Goal: Transaction & Acquisition: Purchase product/service

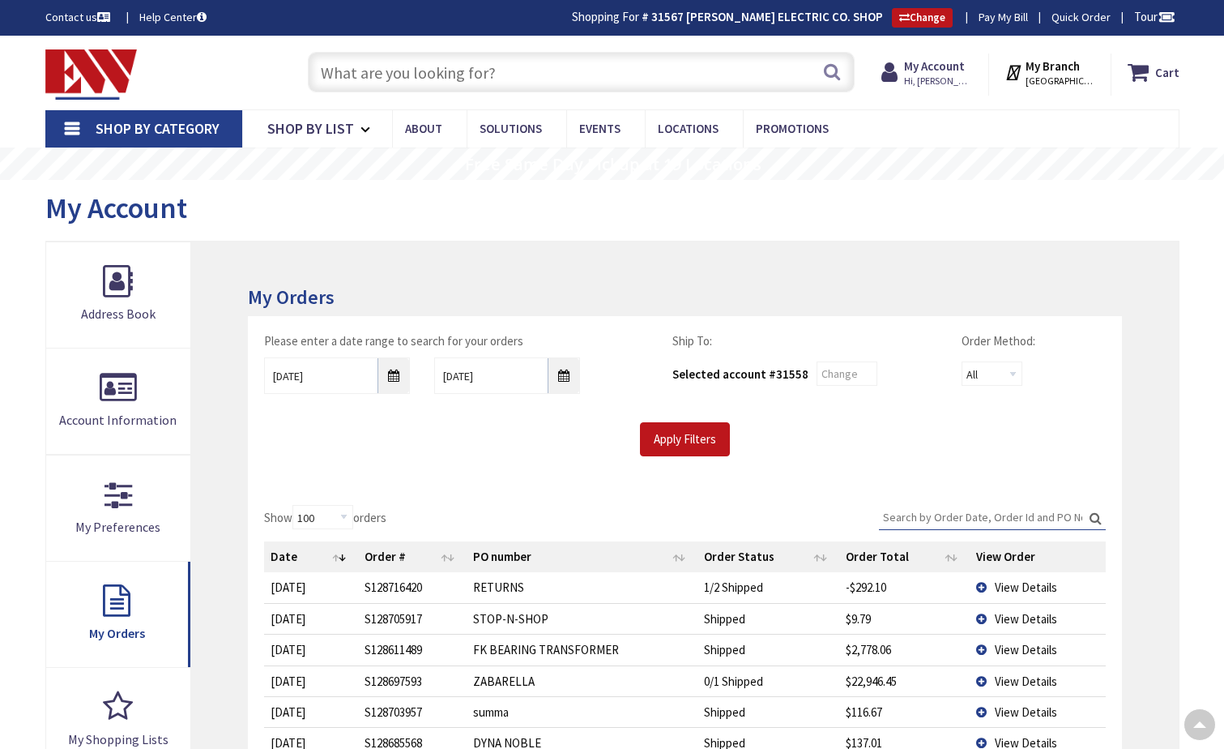
select select "100"
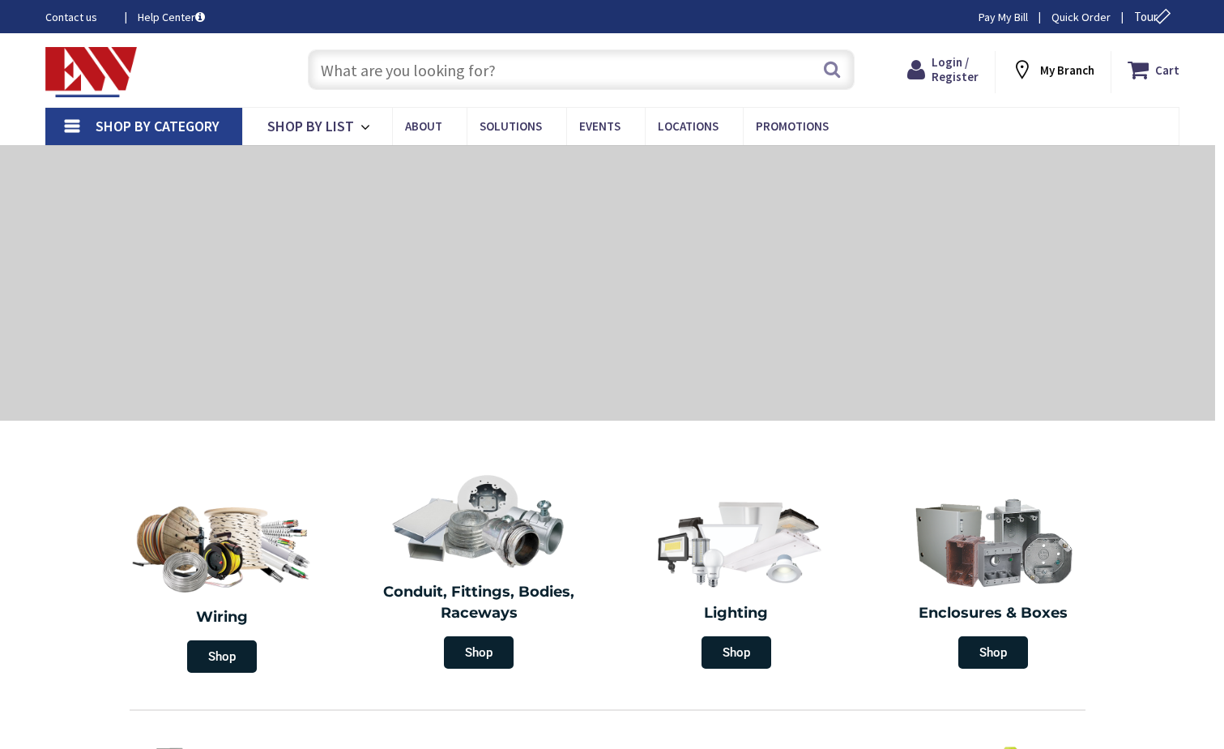
click at [471, 71] on input "text" at bounding box center [581, 69] width 547 height 41
type input "CT-[GEOGRAPHIC_DATA], [GEOGRAPHIC_DATA]"
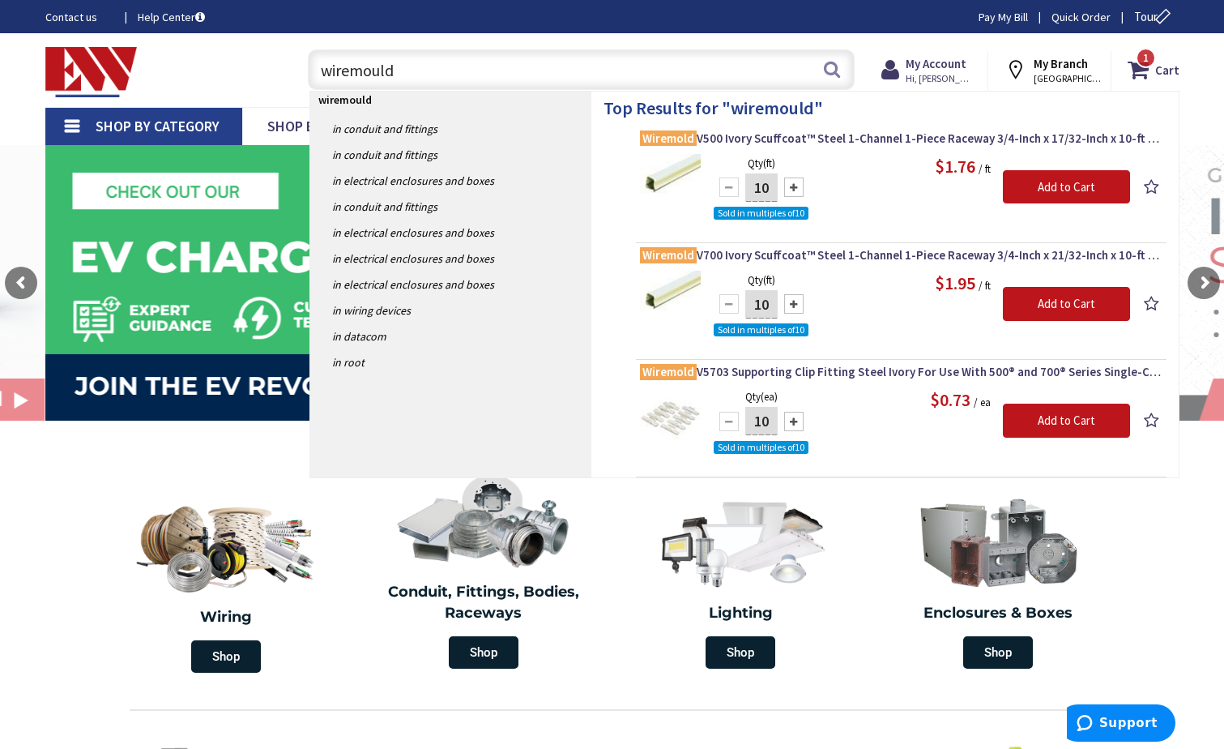
type input "wiremould"
click at [793, 192] on div at bounding box center [793, 186] width 19 height 19
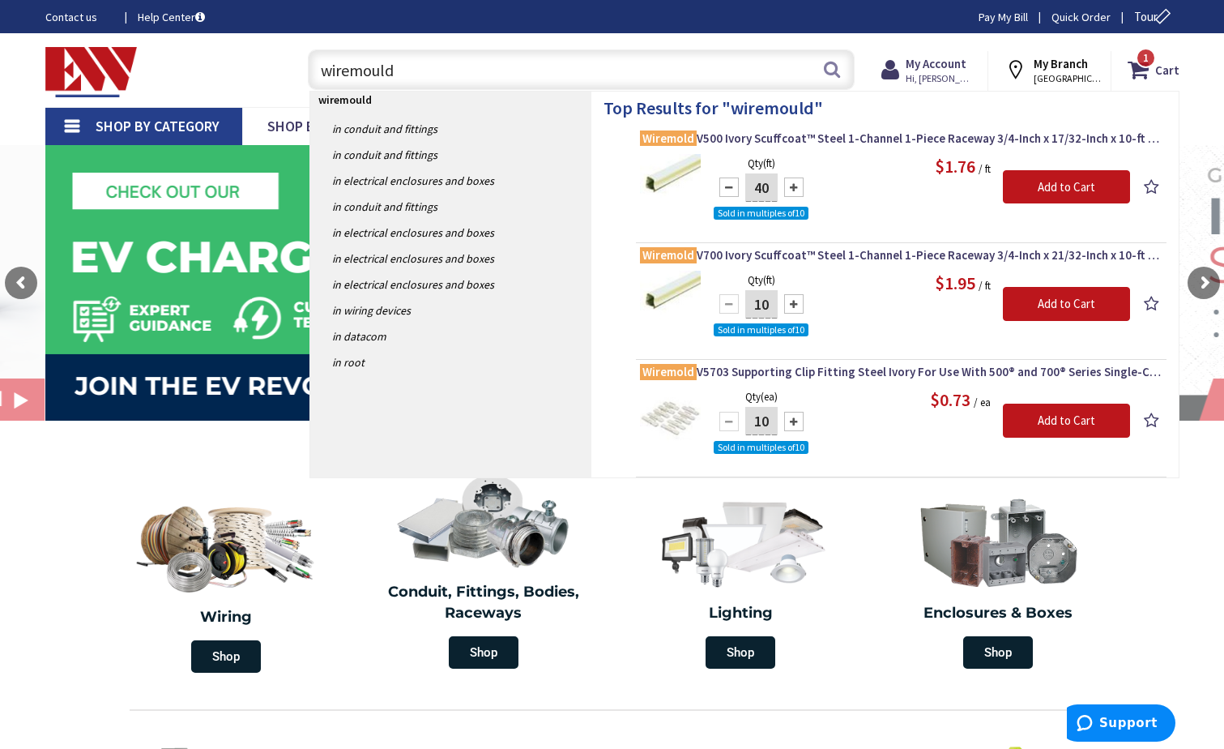
type input "50"
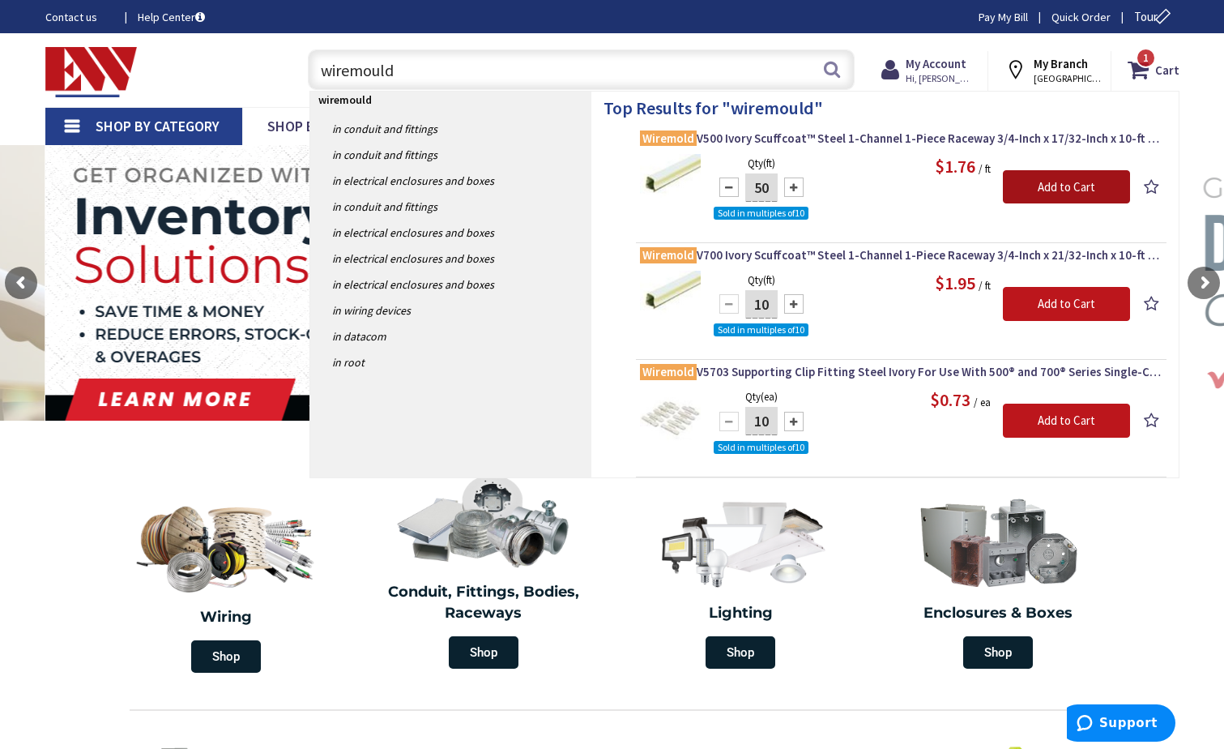
click at [1044, 199] on input "Add to Cart" at bounding box center [1066, 187] width 127 height 34
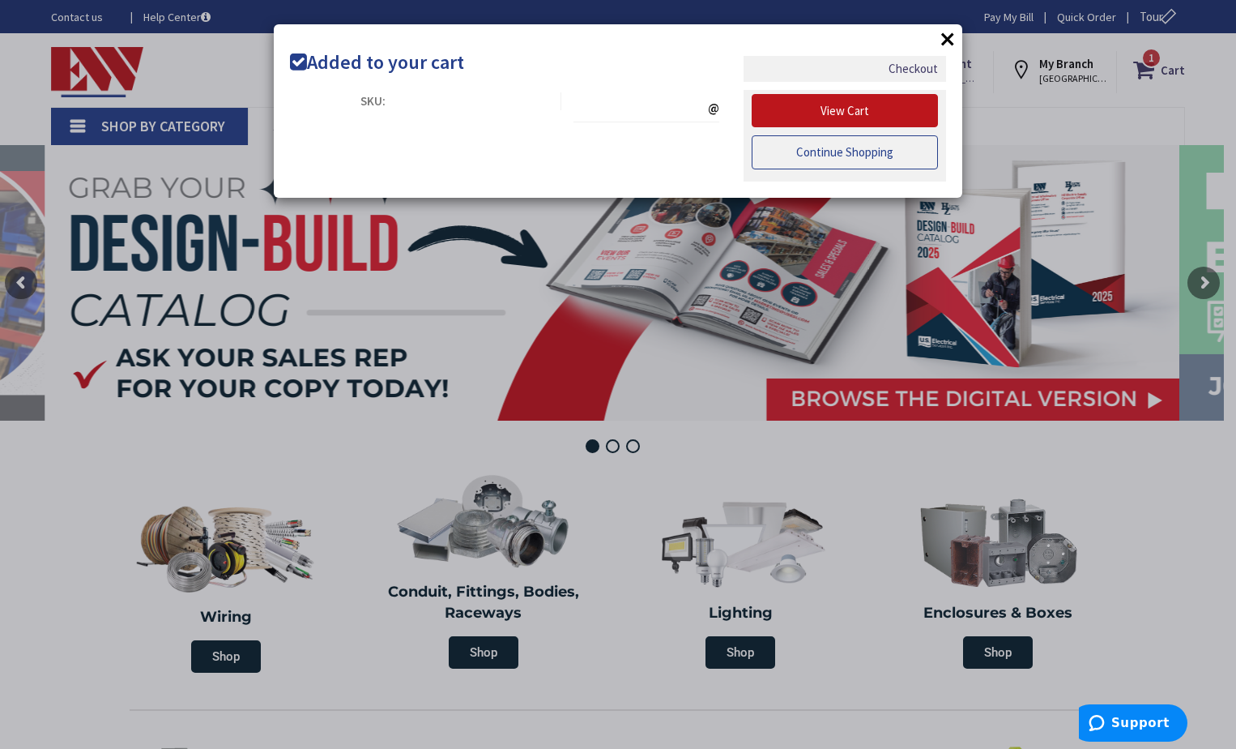
click at [852, 159] on link "Continue Shopping" at bounding box center [845, 152] width 186 height 34
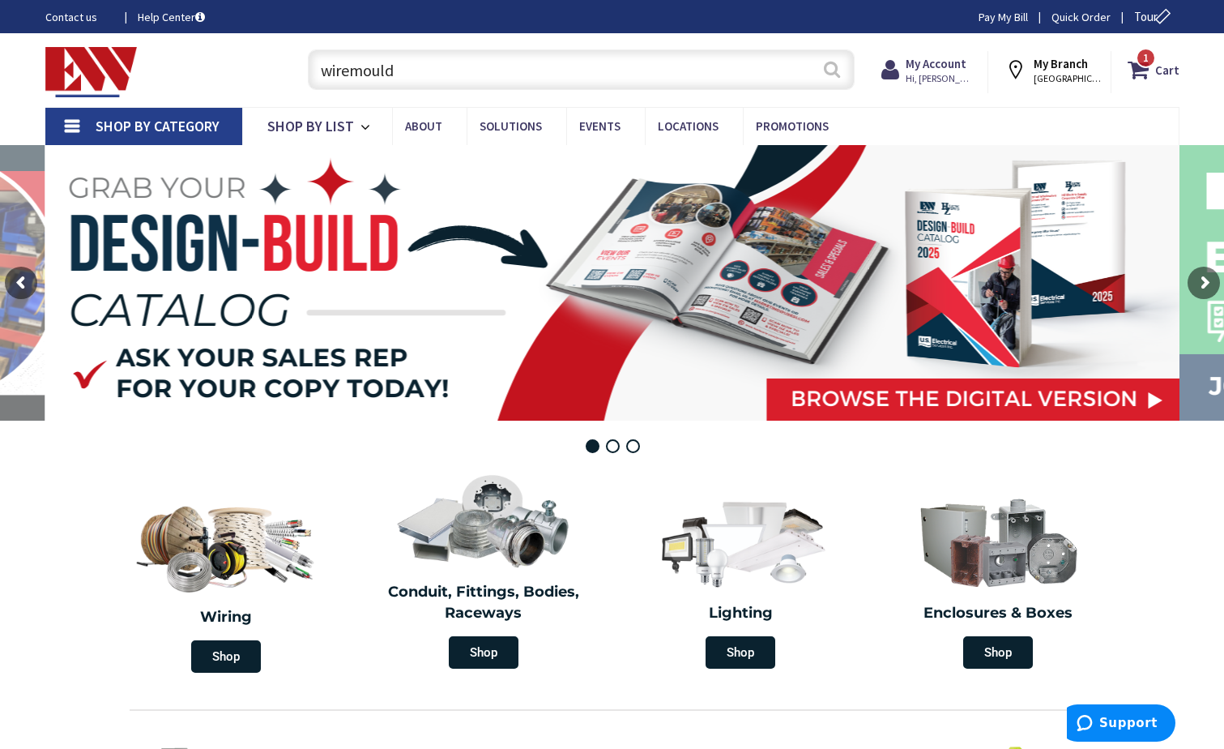
click at [825, 70] on button "Search" at bounding box center [832, 69] width 21 height 36
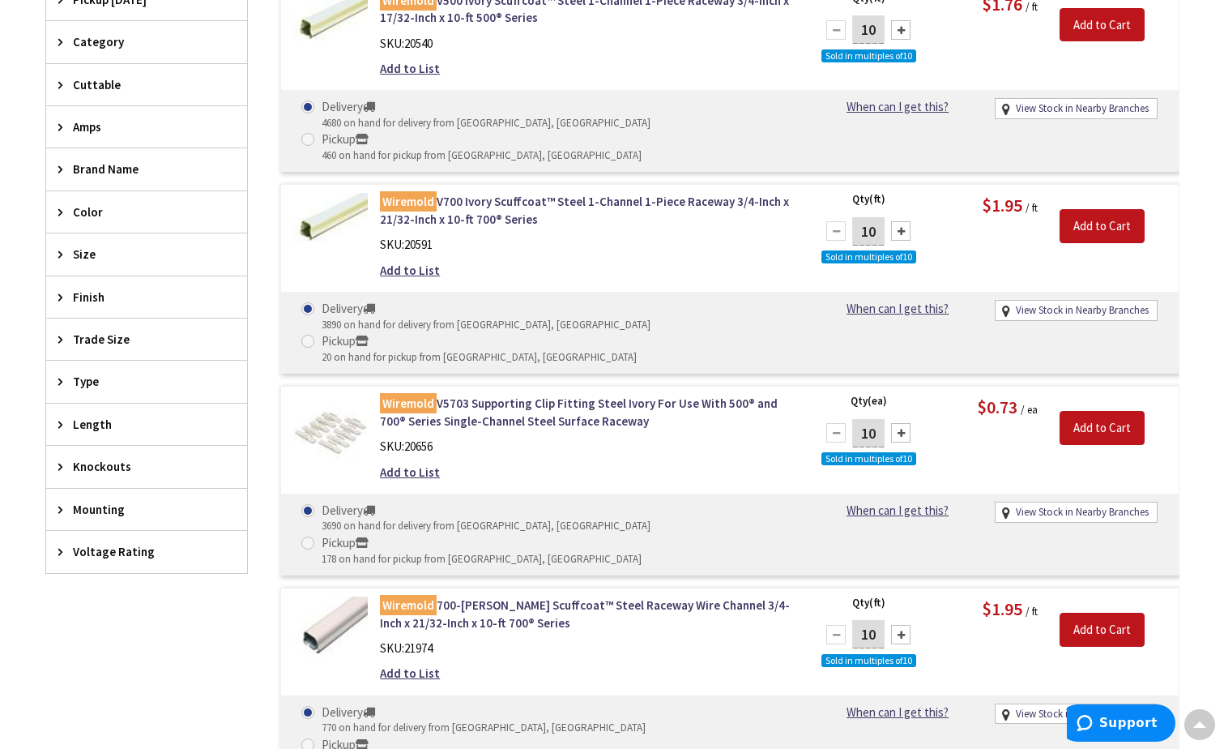
scroll to position [570, 0]
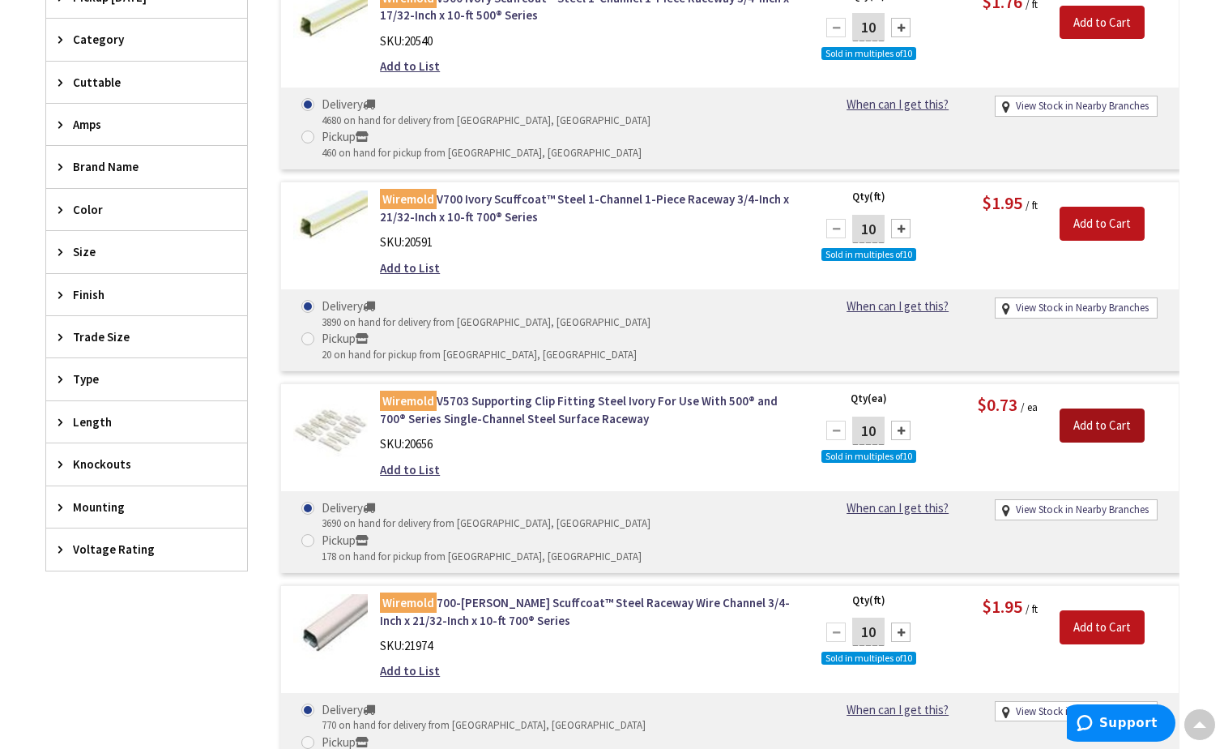
click at [1070, 408] on input "Add to Cart" at bounding box center [1102, 425] width 85 height 34
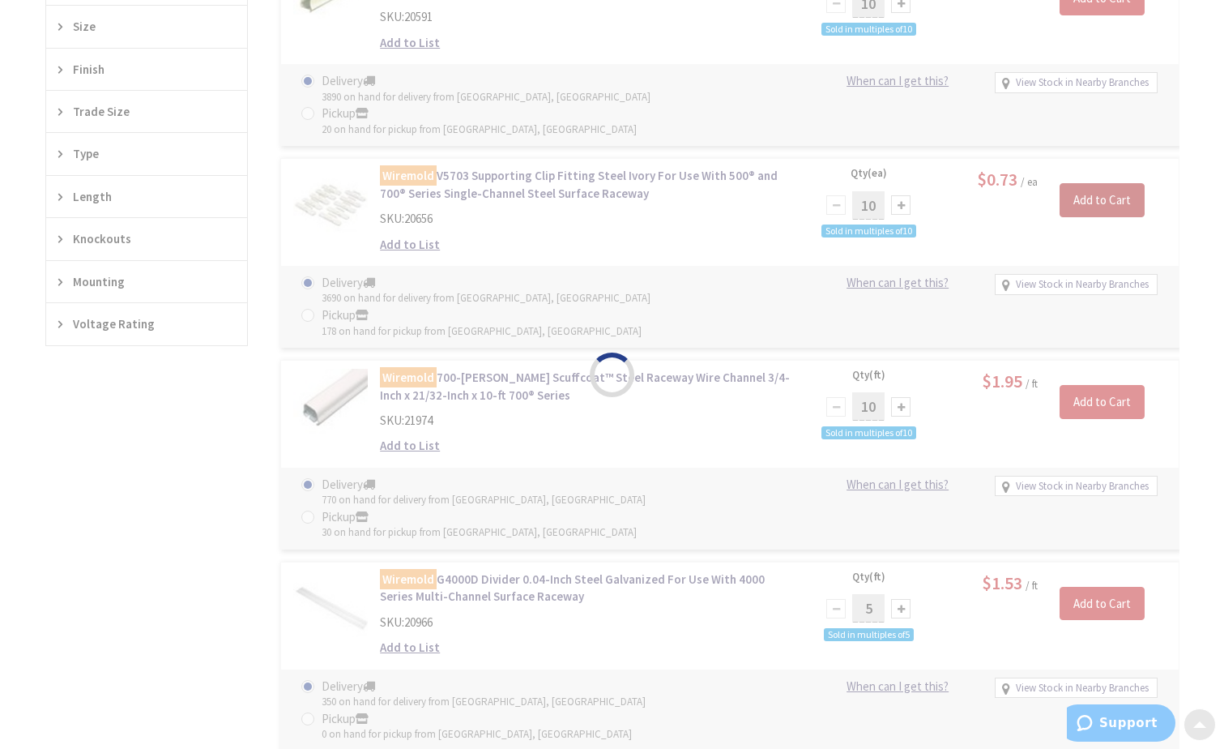
scroll to position [894, 0]
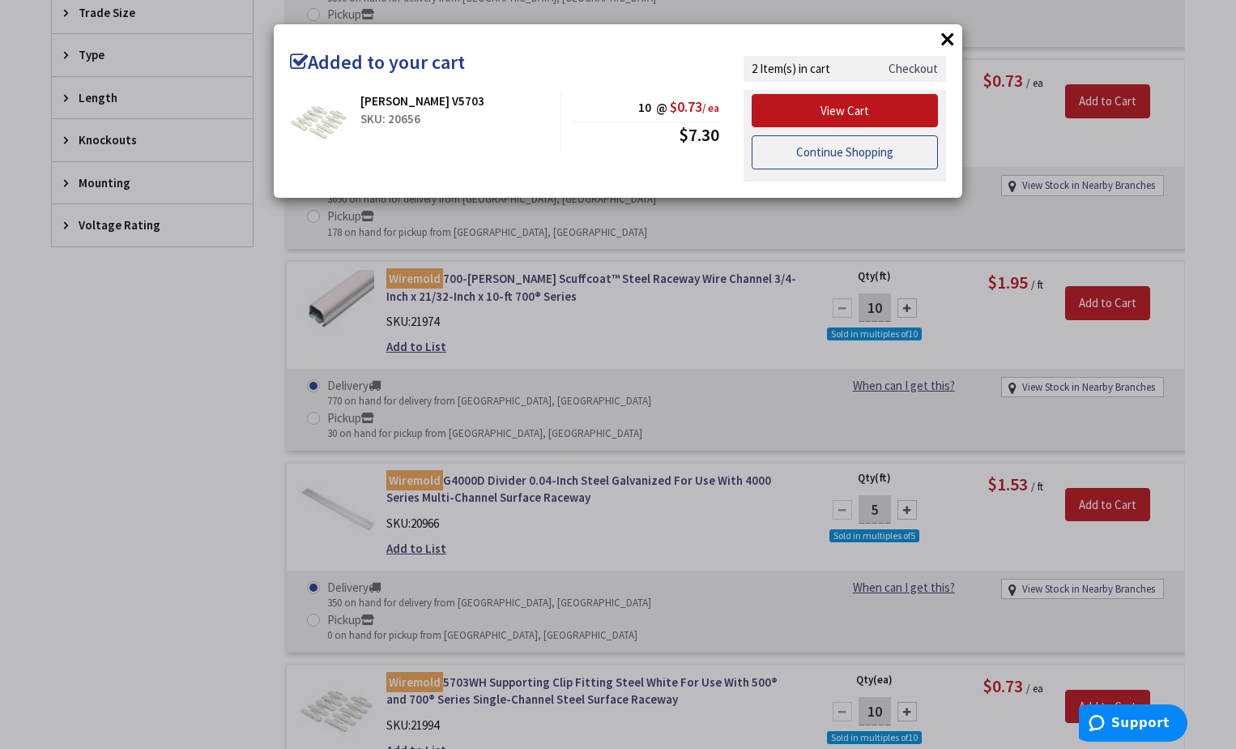
click at [820, 164] on link "Continue Shopping" at bounding box center [845, 152] width 186 height 34
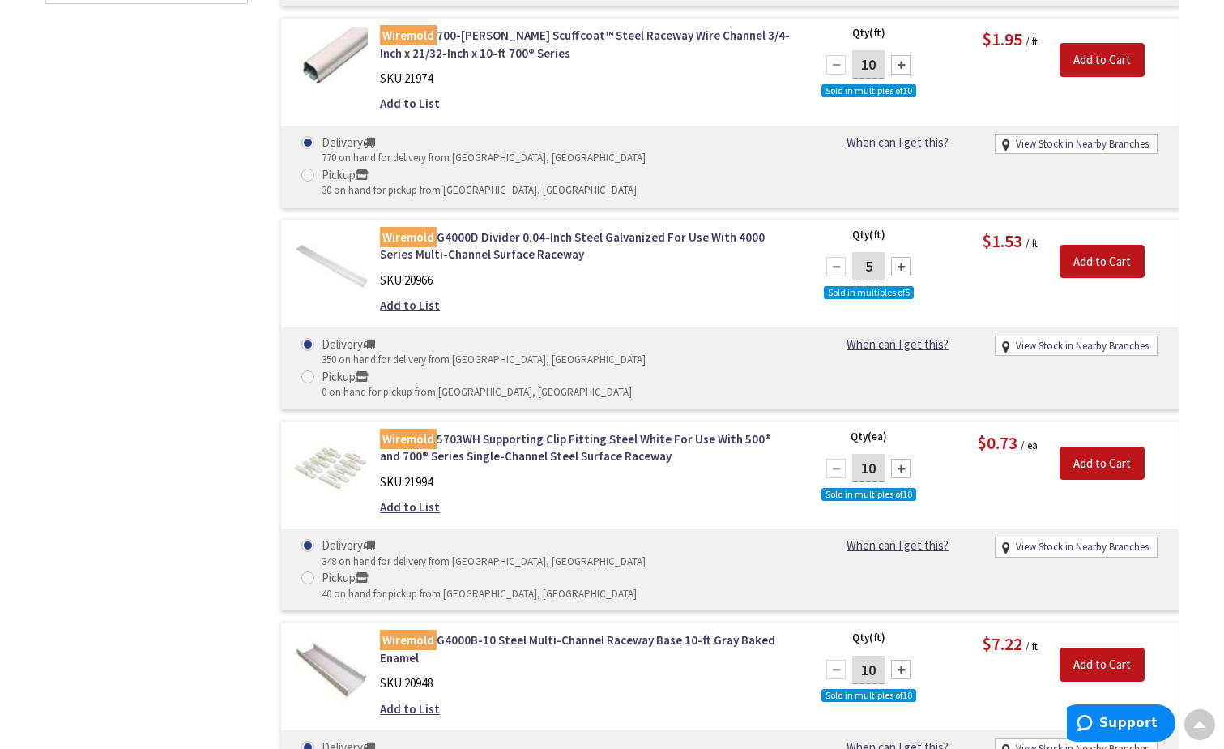
scroll to position [1299, 0]
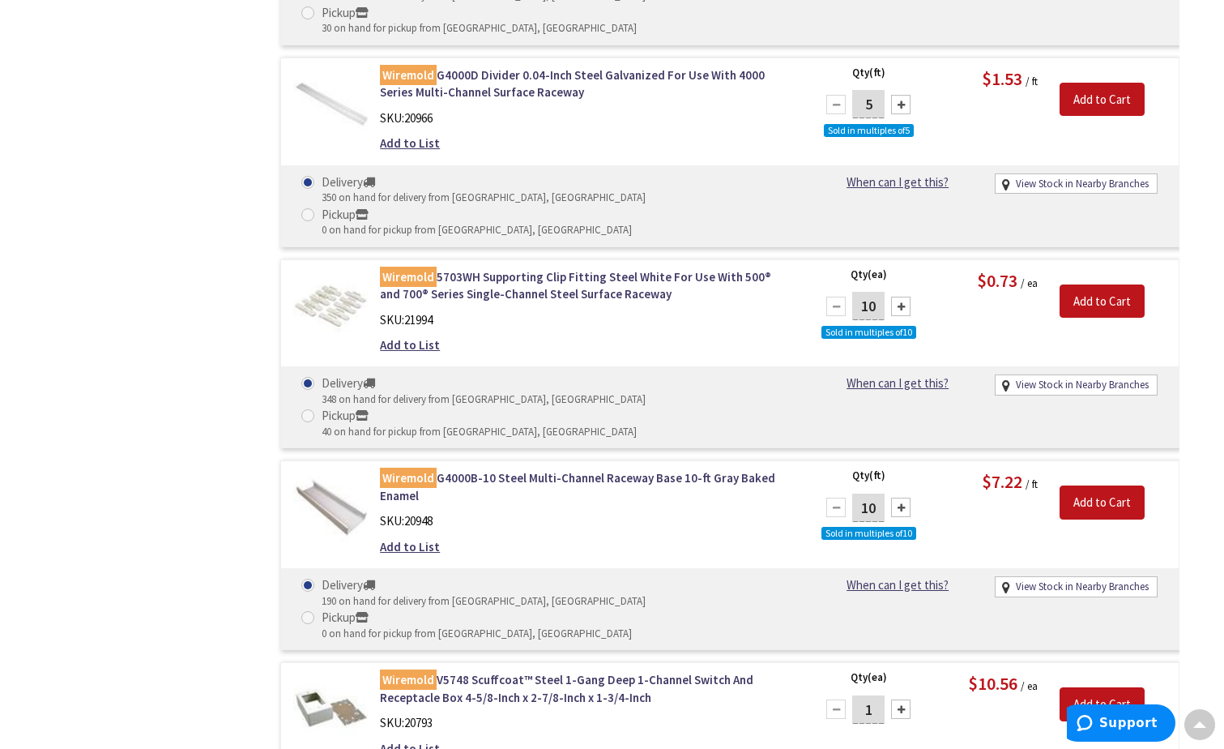
click at [898, 699] on div at bounding box center [900, 708] width 19 height 19
type input "2"
click at [1078, 687] on input "Add to Cart" at bounding box center [1102, 704] width 85 height 34
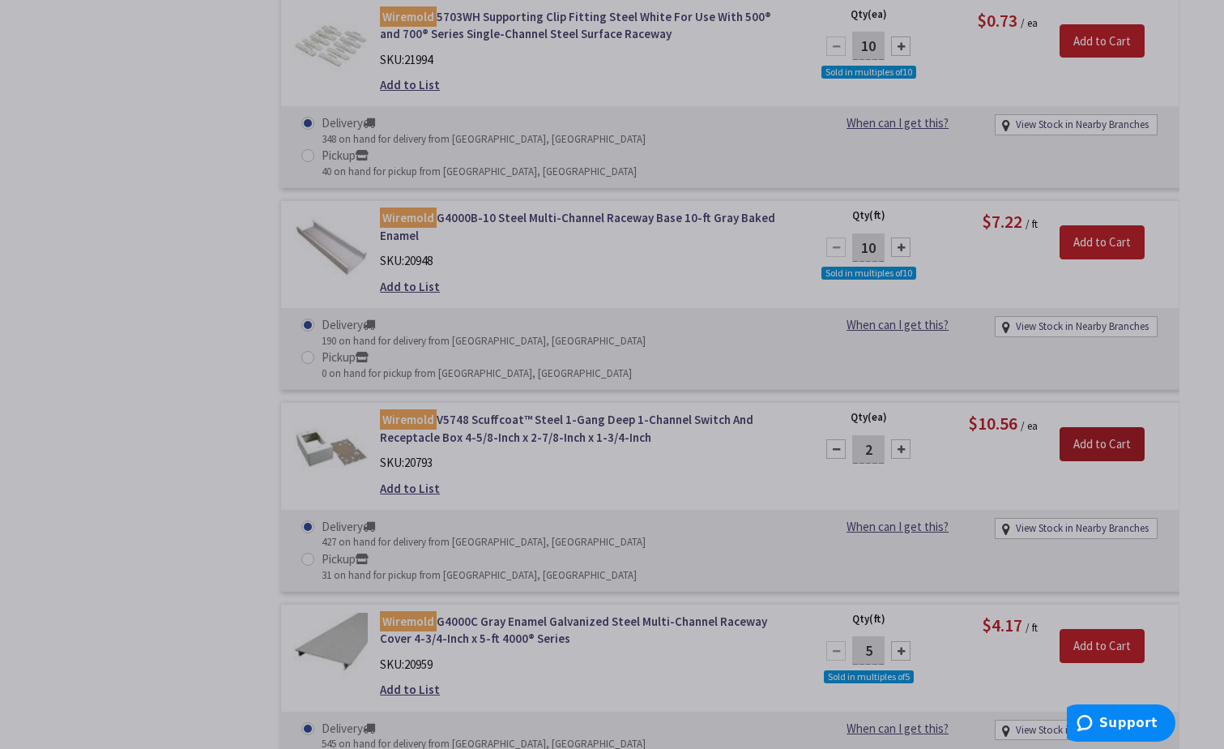
scroll to position [1623, 0]
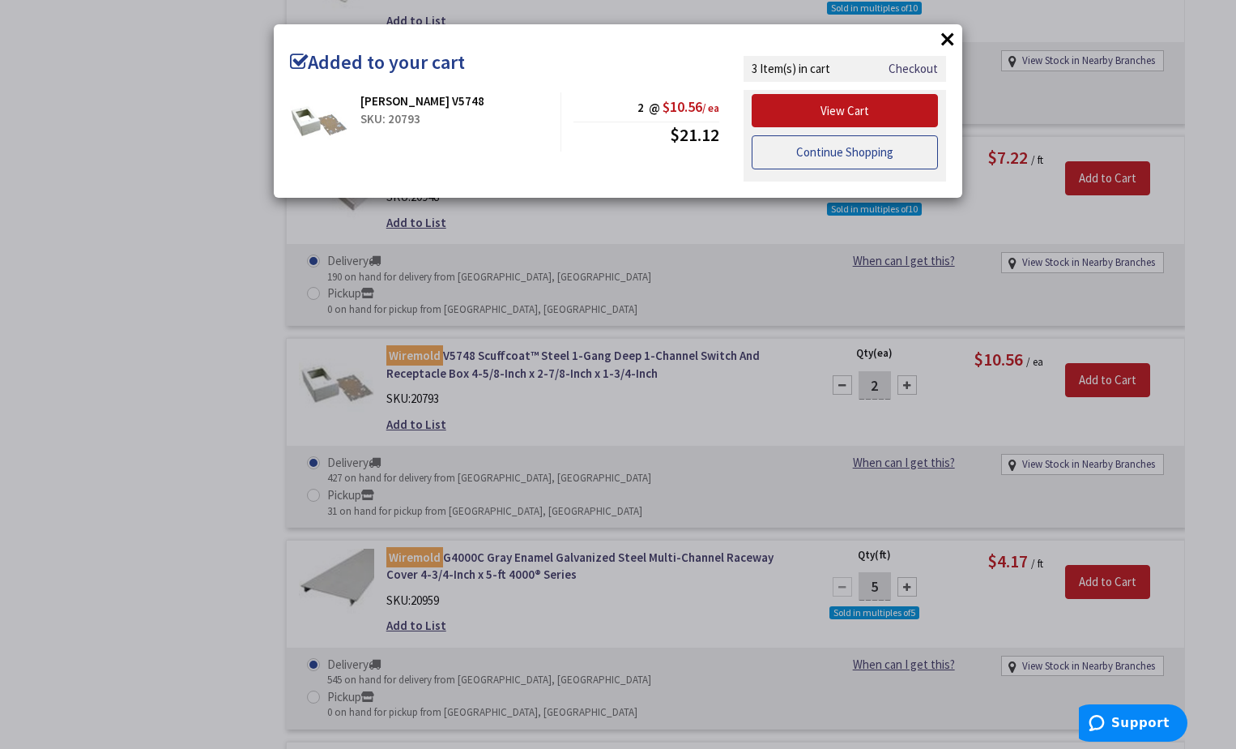
click at [844, 156] on link "Continue Shopping" at bounding box center [845, 152] width 186 height 34
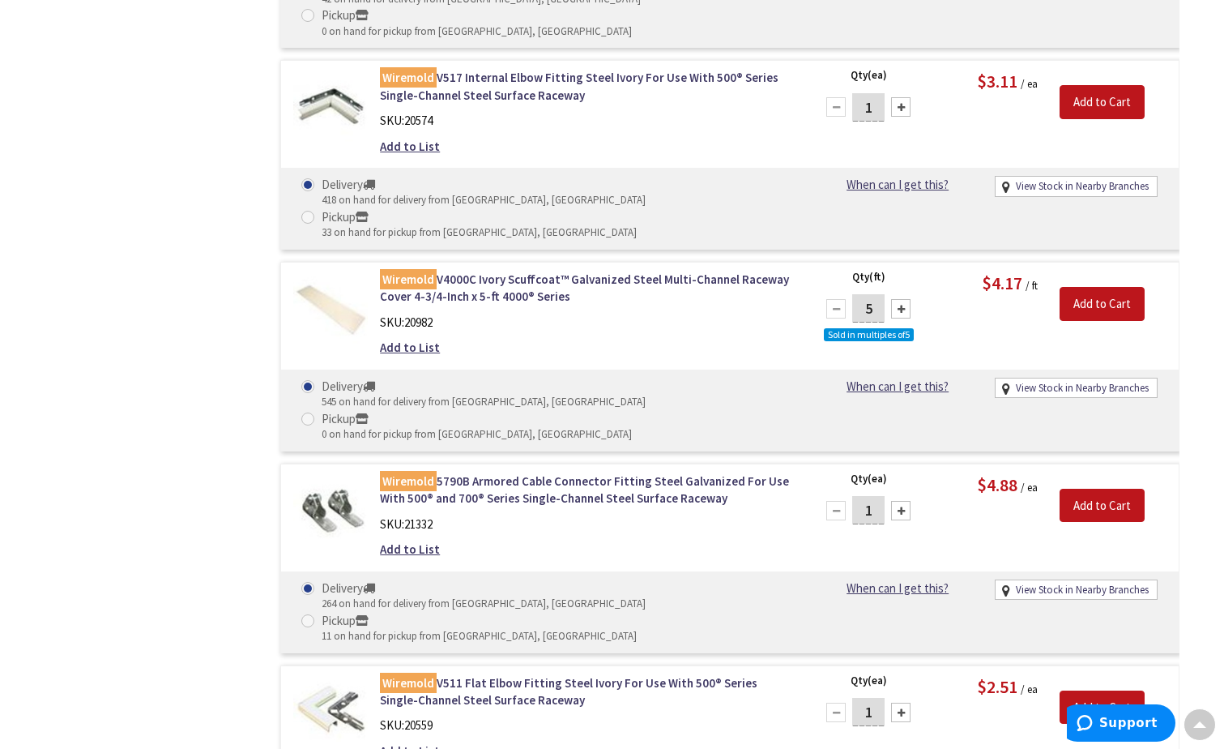
scroll to position [2919, 0]
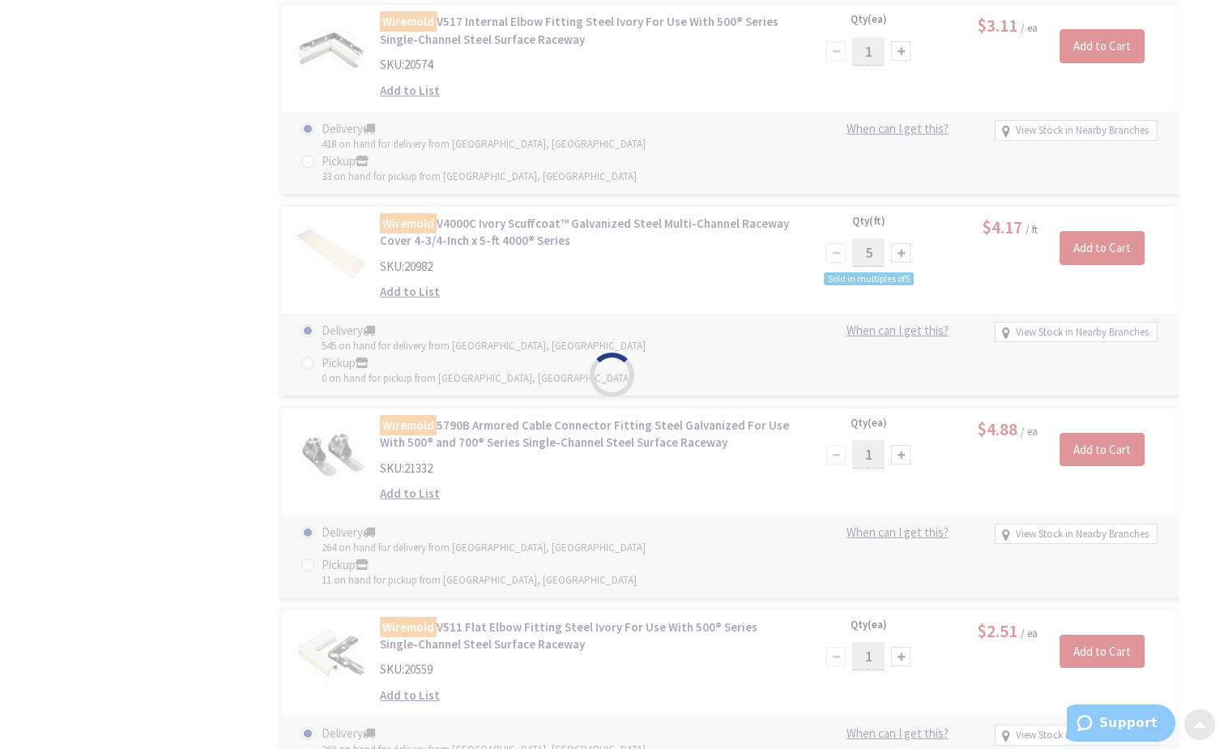
scroll to position [3000, 0]
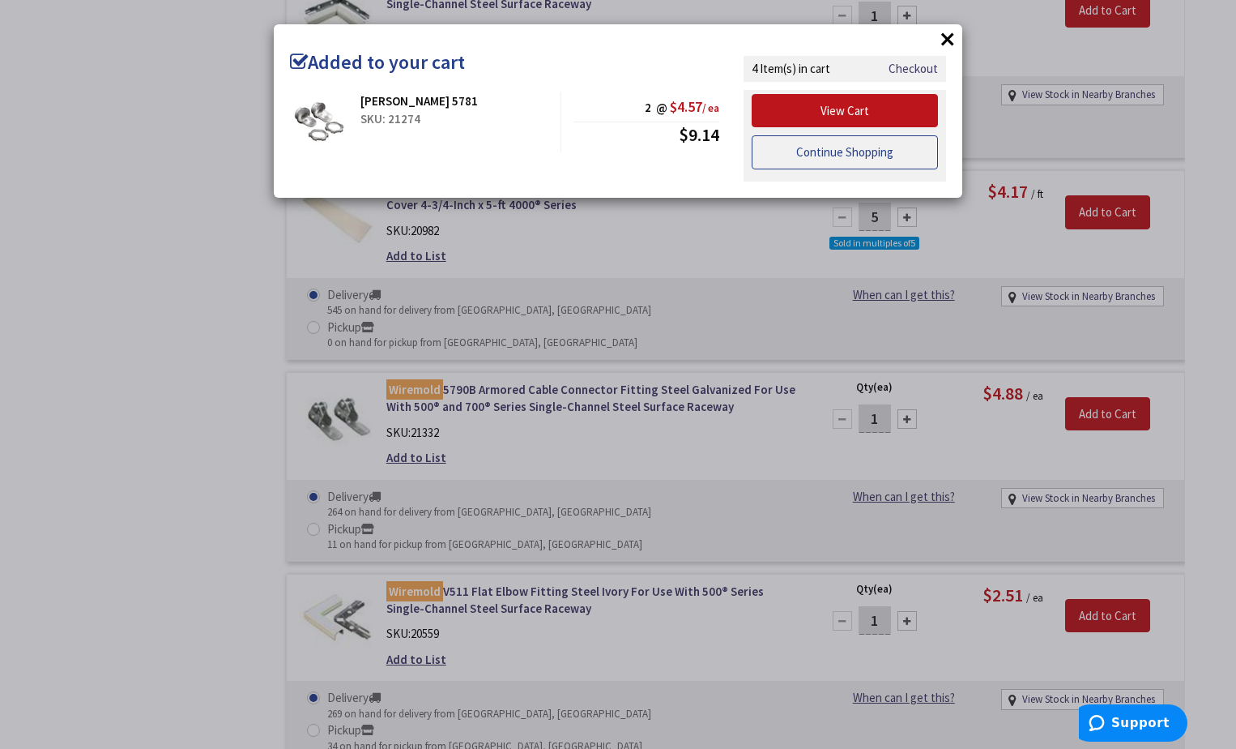
click at [826, 159] on link "Continue Shopping" at bounding box center [845, 152] width 186 height 34
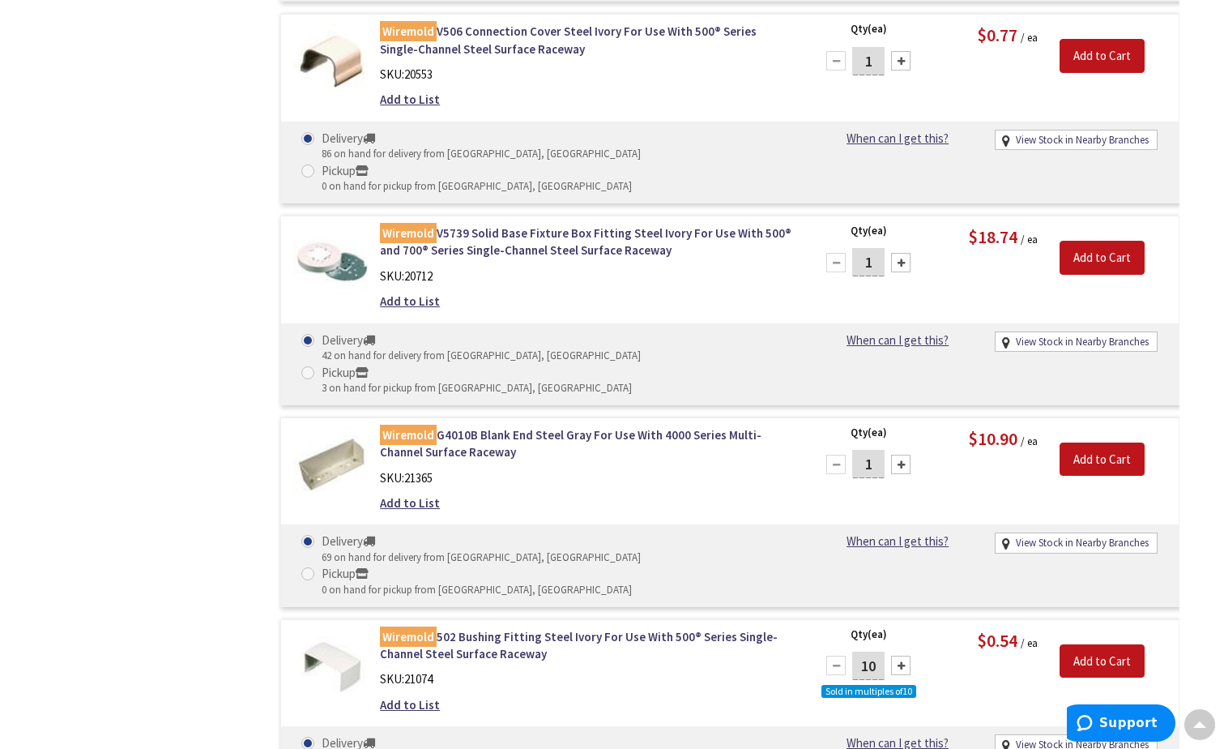
scroll to position [10321, 0]
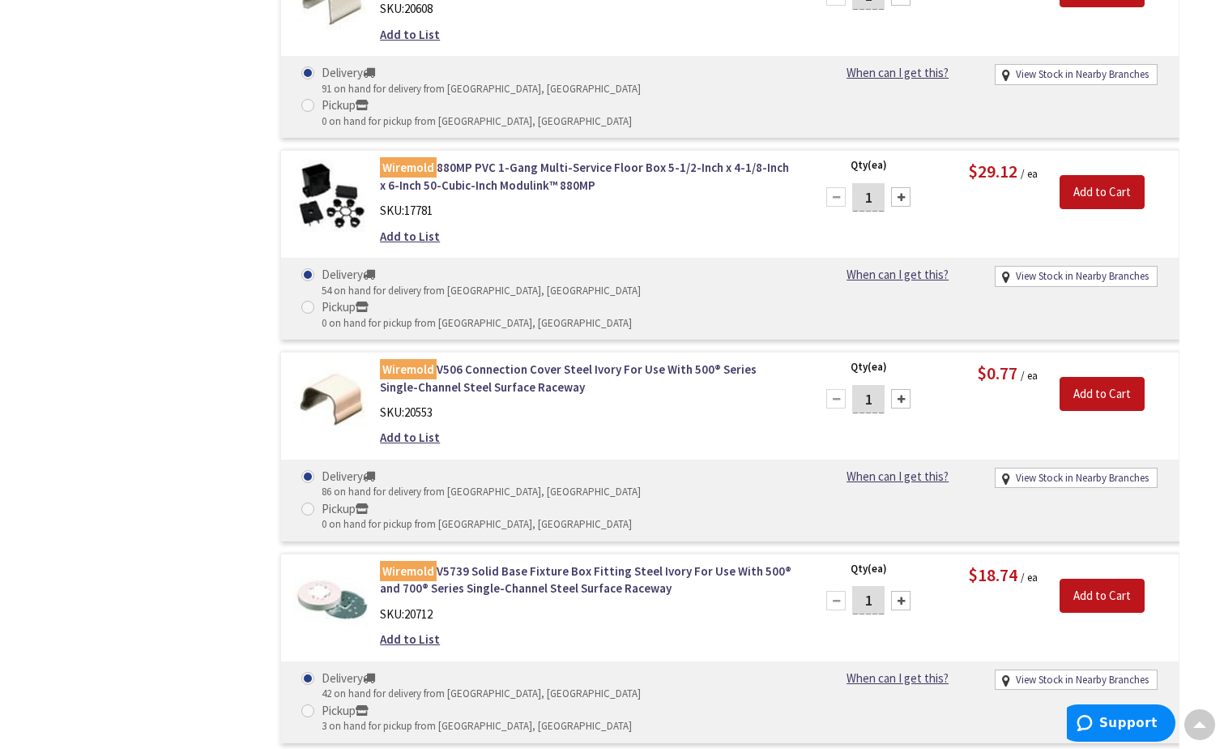
drag, startPoint x: 1224, startPoint y: 545, endPoint x: 1221, endPoint y: 404, distance: 141.8
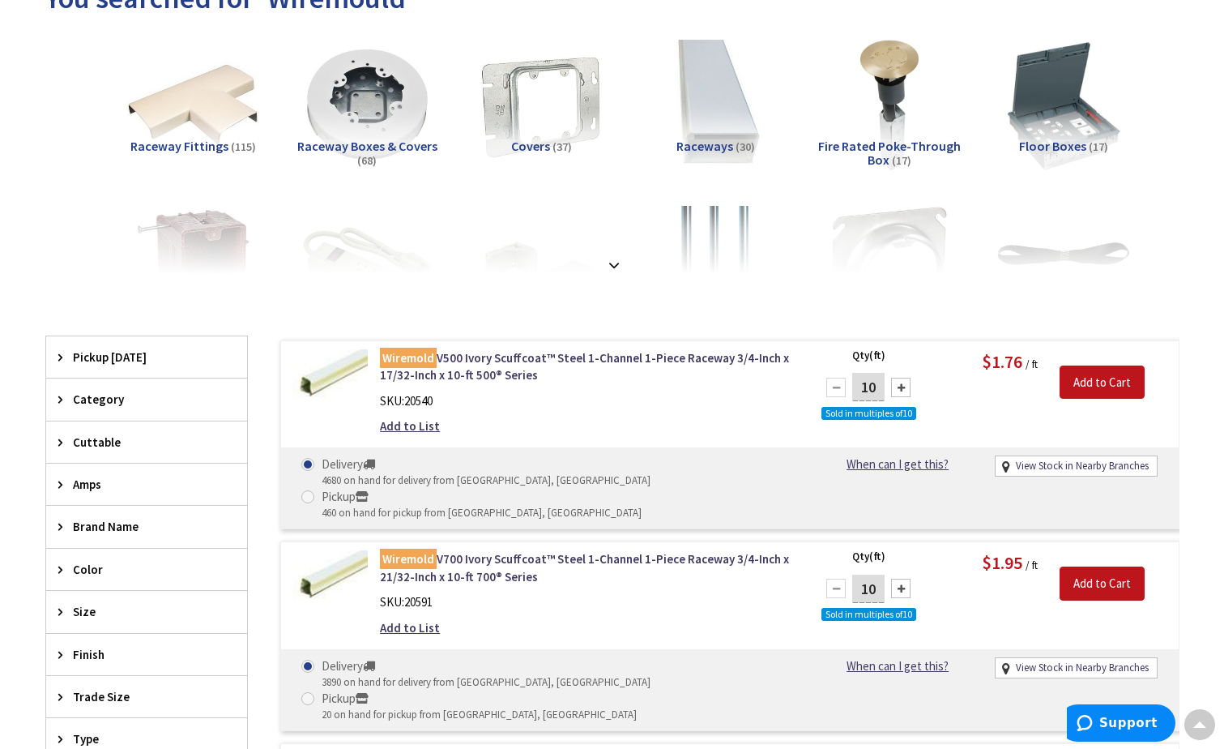
scroll to position [0, 0]
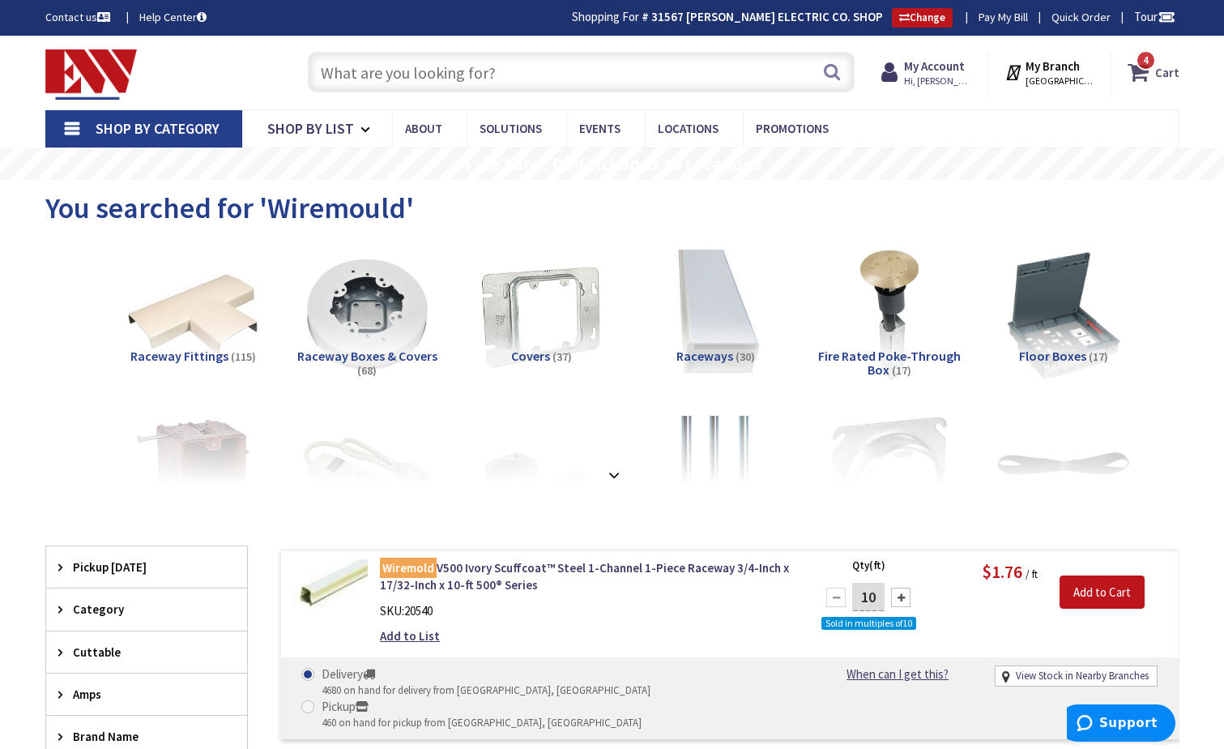
click at [1140, 59] on span "4 4 items" at bounding box center [1146, 60] width 20 height 20
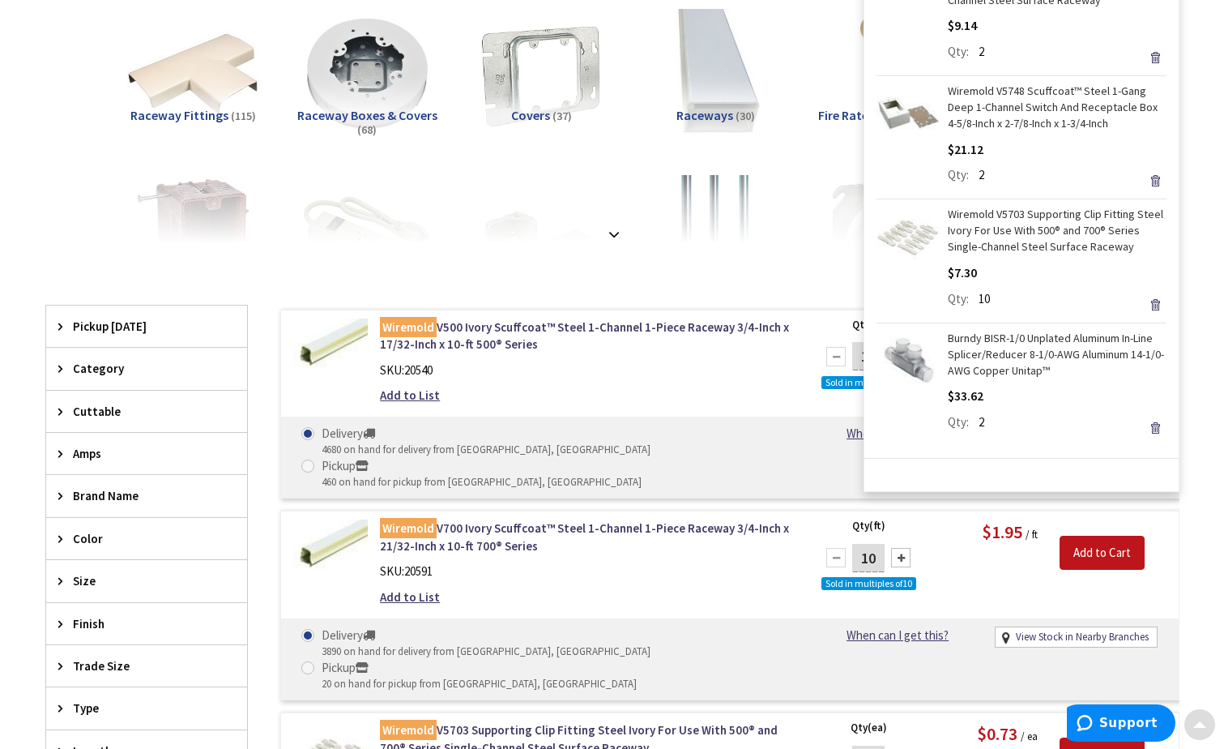
scroll to position [243, 0]
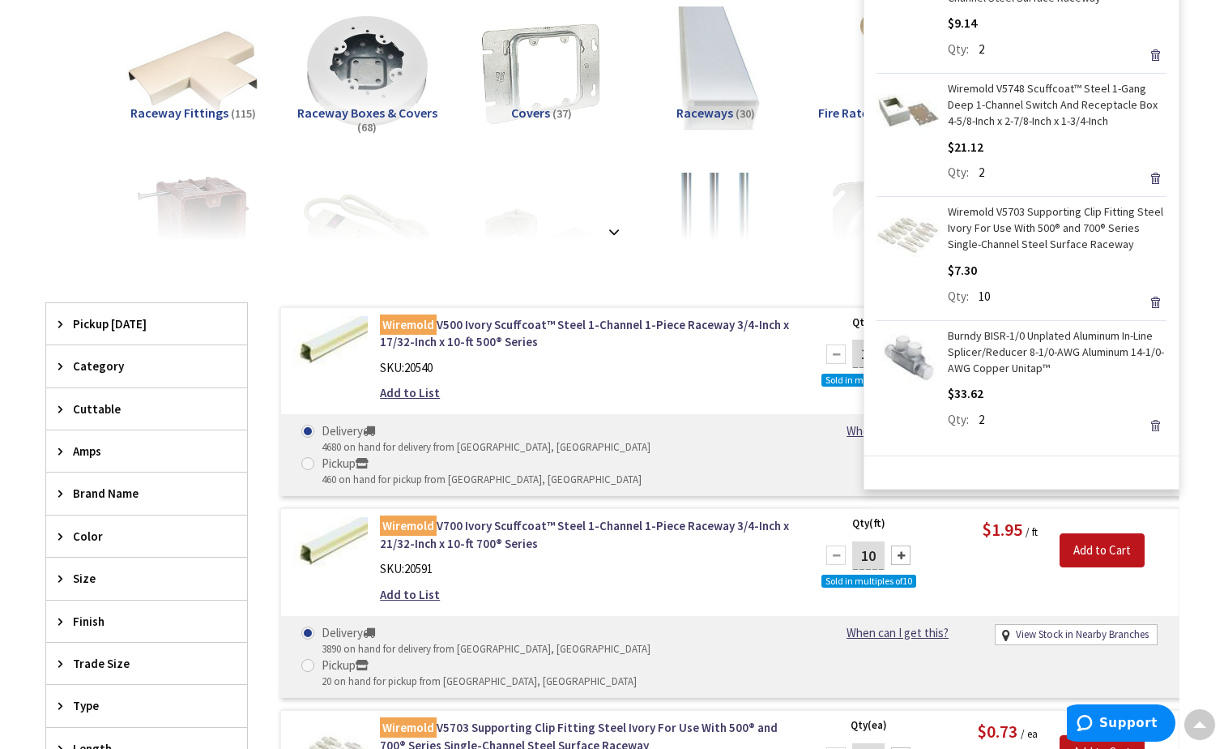
click at [1145, 431] on link "Remove" at bounding box center [1155, 425] width 23 height 23
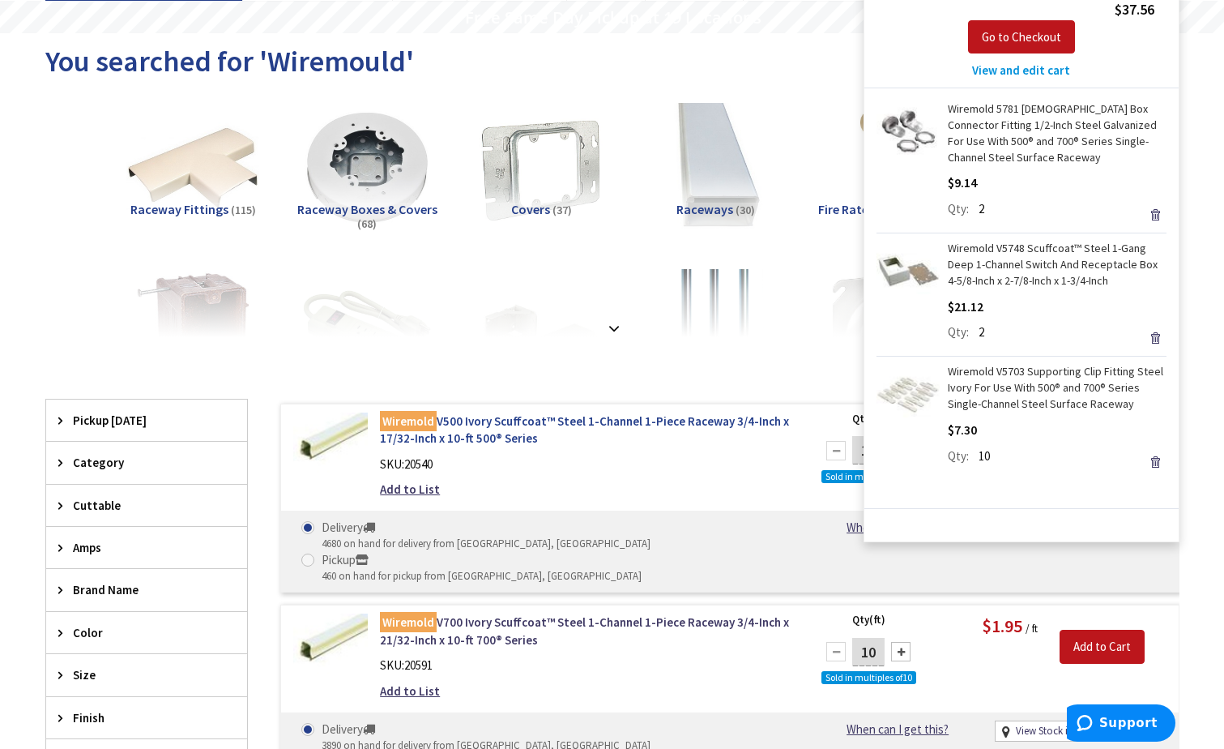
scroll to position [162, 0]
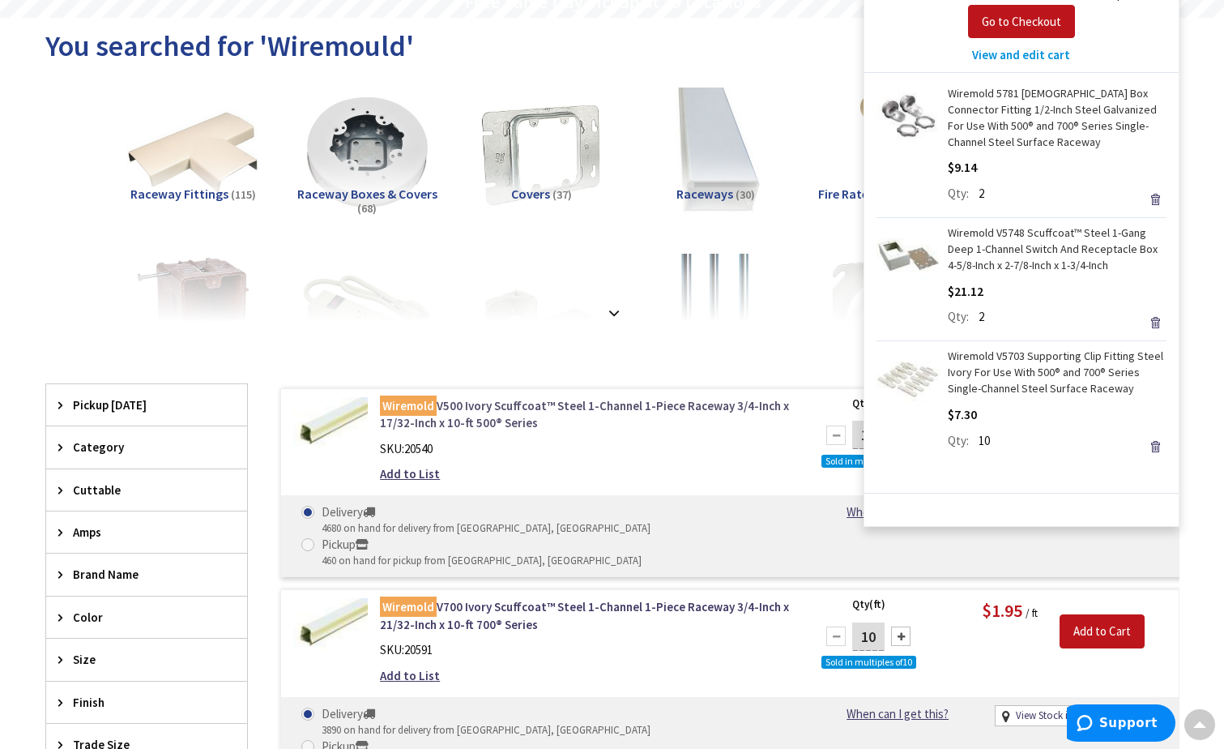
click at [415, 404] on mark "Wiremold" at bounding box center [408, 405] width 57 height 20
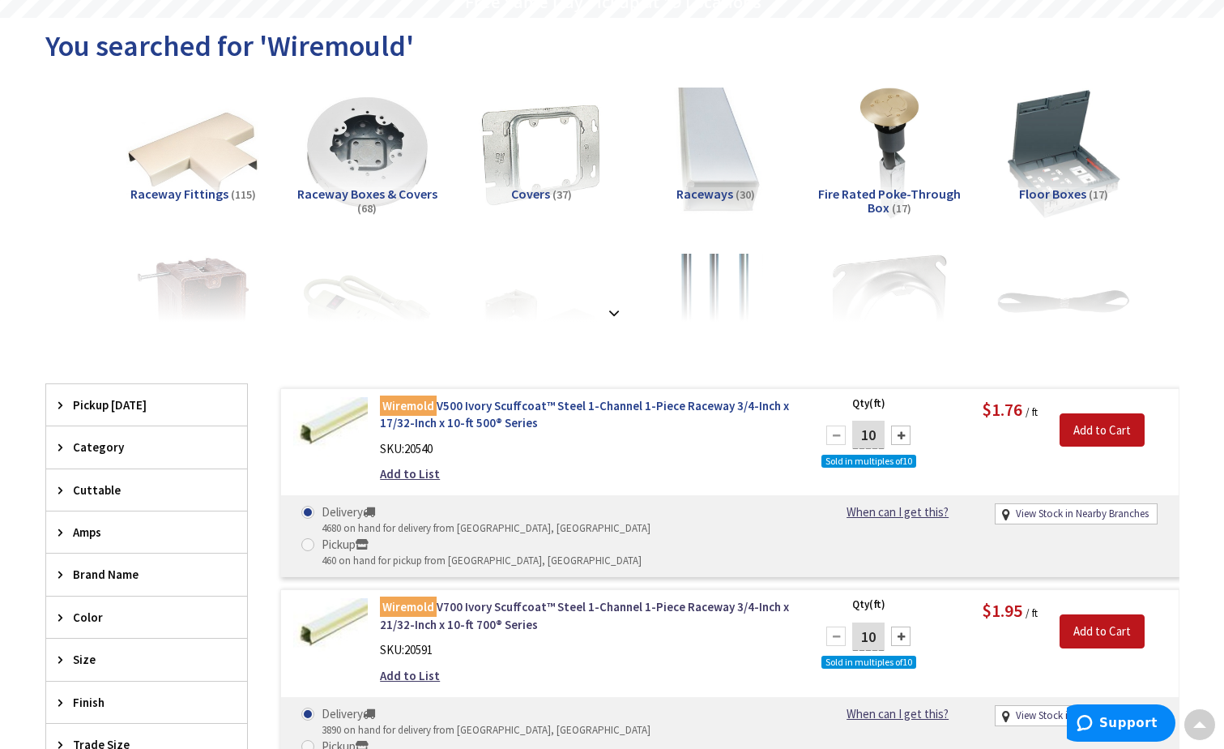
scroll to position [0, 0]
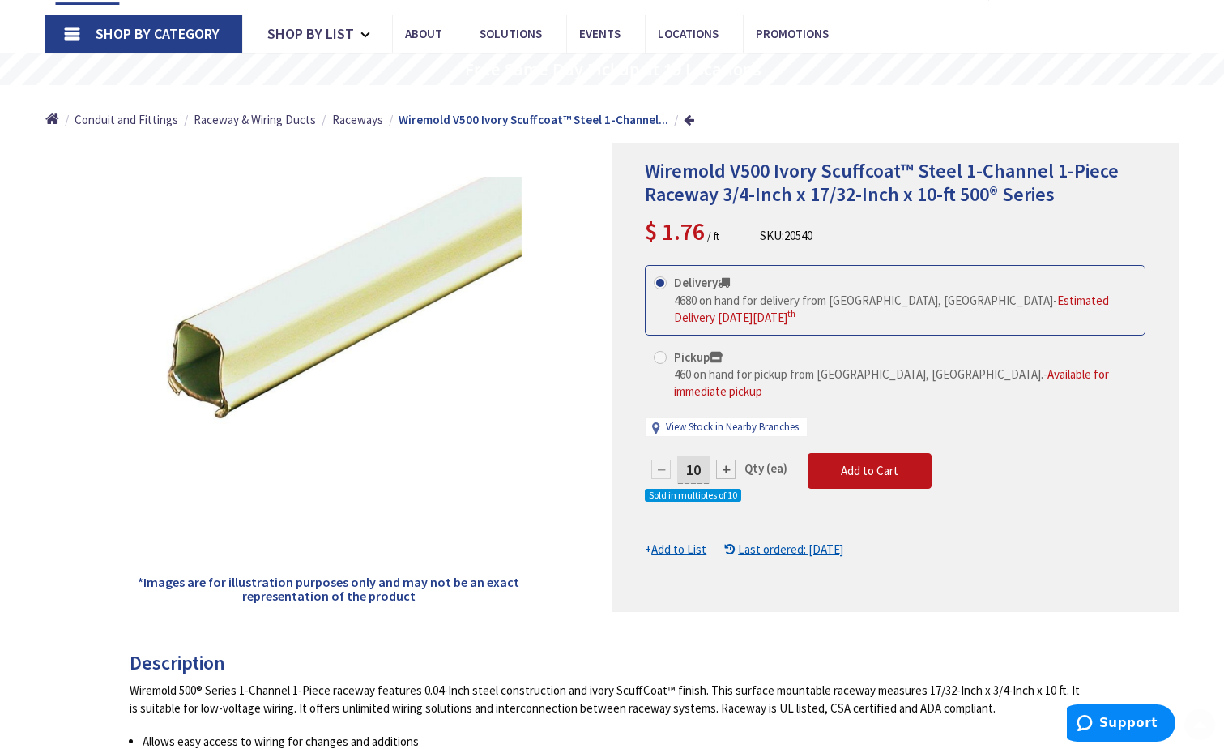
scroll to position [329, 0]
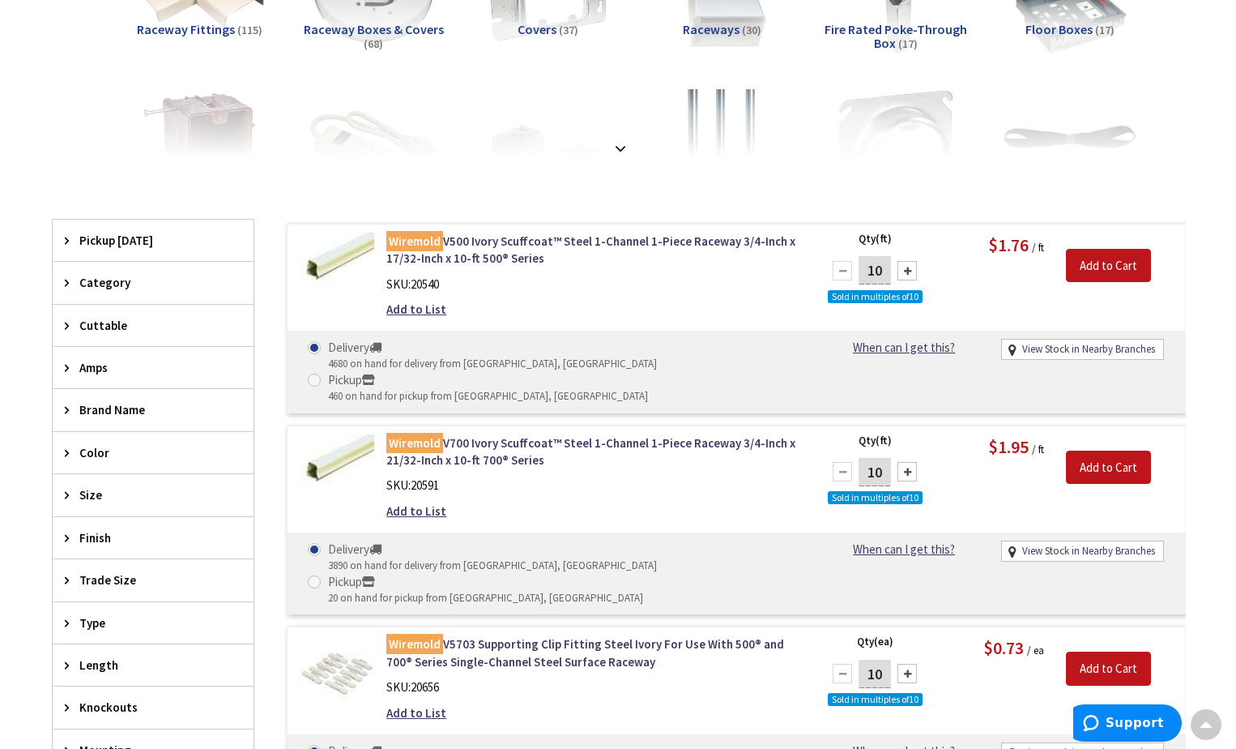
scroll to position [327, 0]
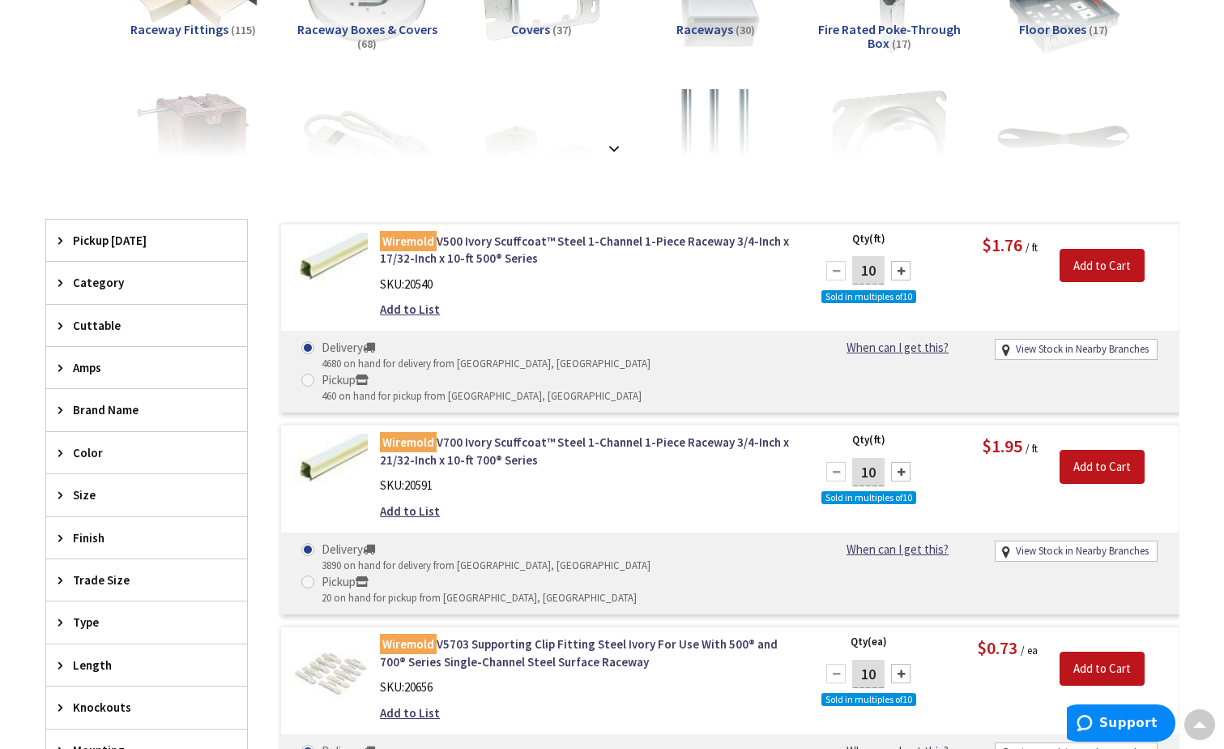
click at [901, 268] on div at bounding box center [900, 270] width 19 height 19
type input "40"
click at [1092, 267] on input "Add to Cart" at bounding box center [1102, 266] width 85 height 34
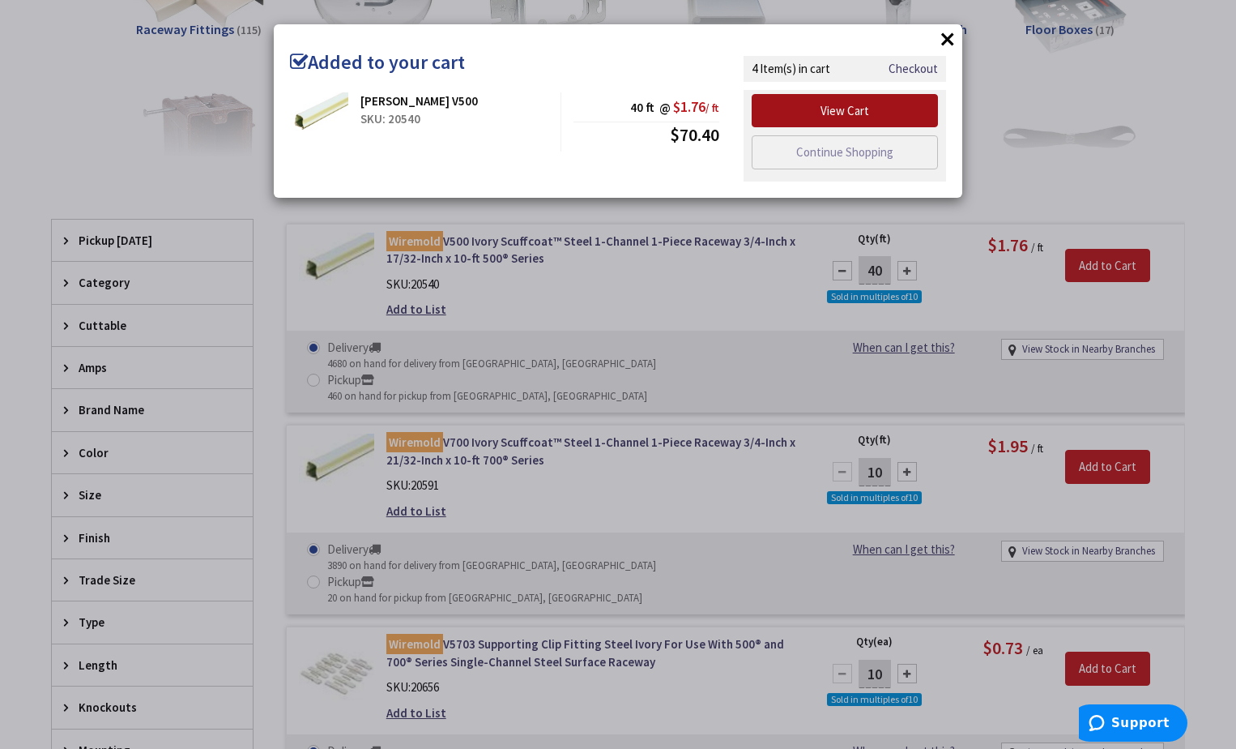
click at [873, 117] on link "View Cart" at bounding box center [845, 111] width 186 height 34
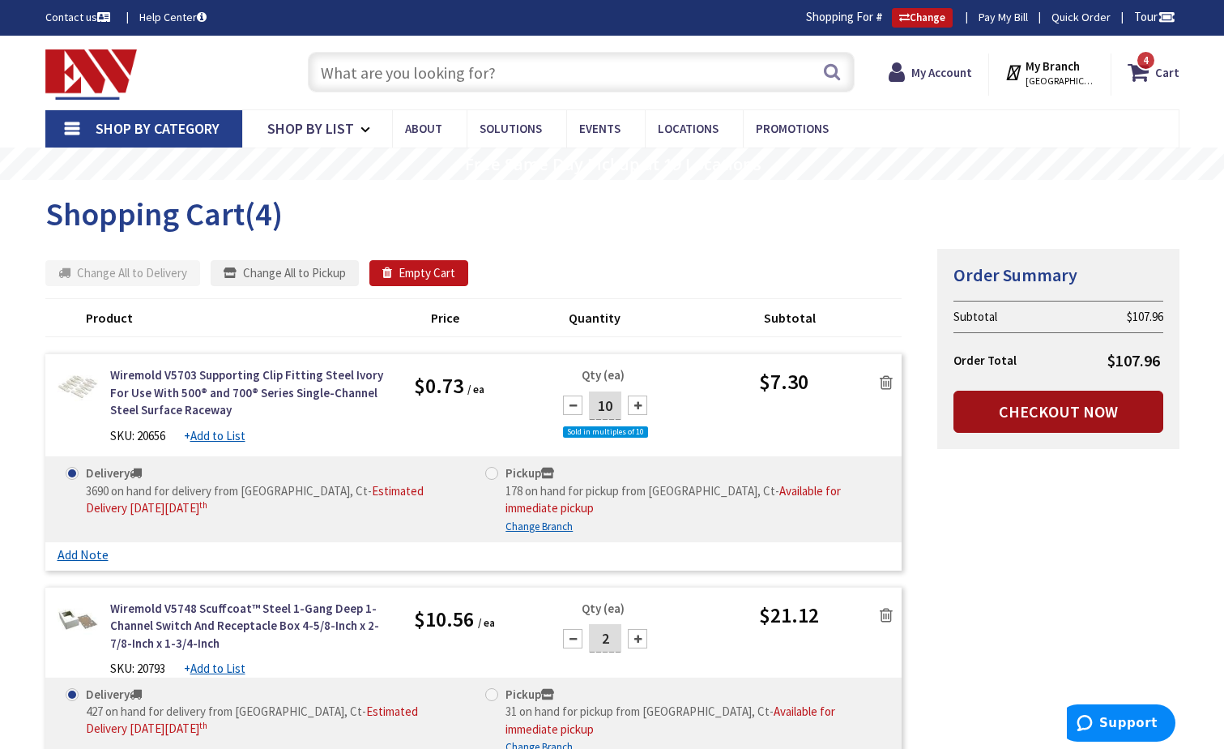
click at [1072, 409] on link "Checkout Now" at bounding box center [1059, 412] width 210 height 42
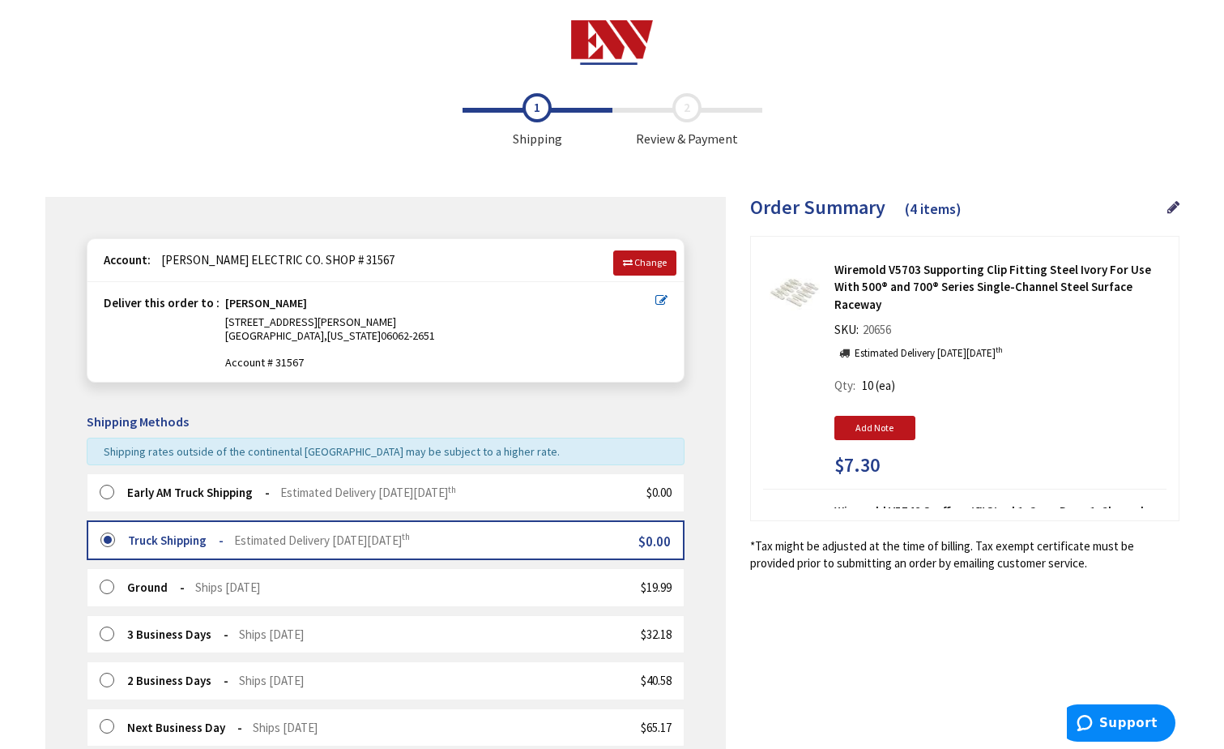
click at [101, 489] on label at bounding box center [112, 493] width 25 height 16
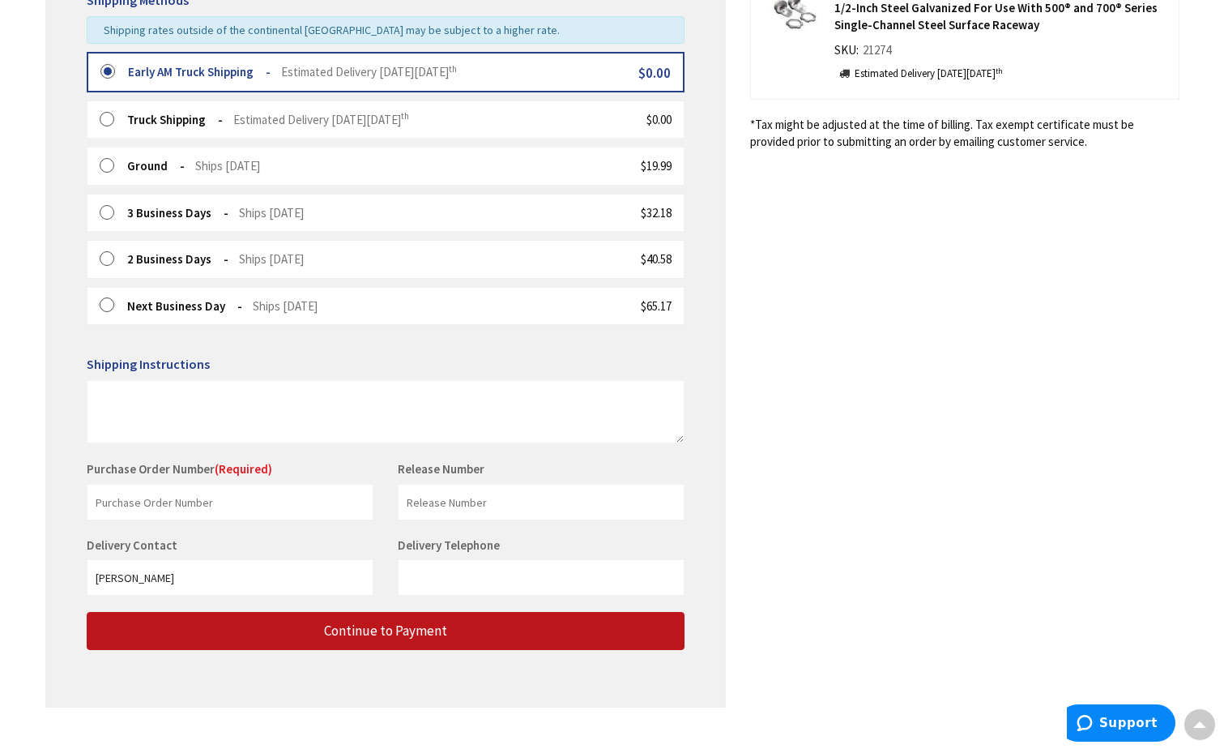
scroll to position [449, 0]
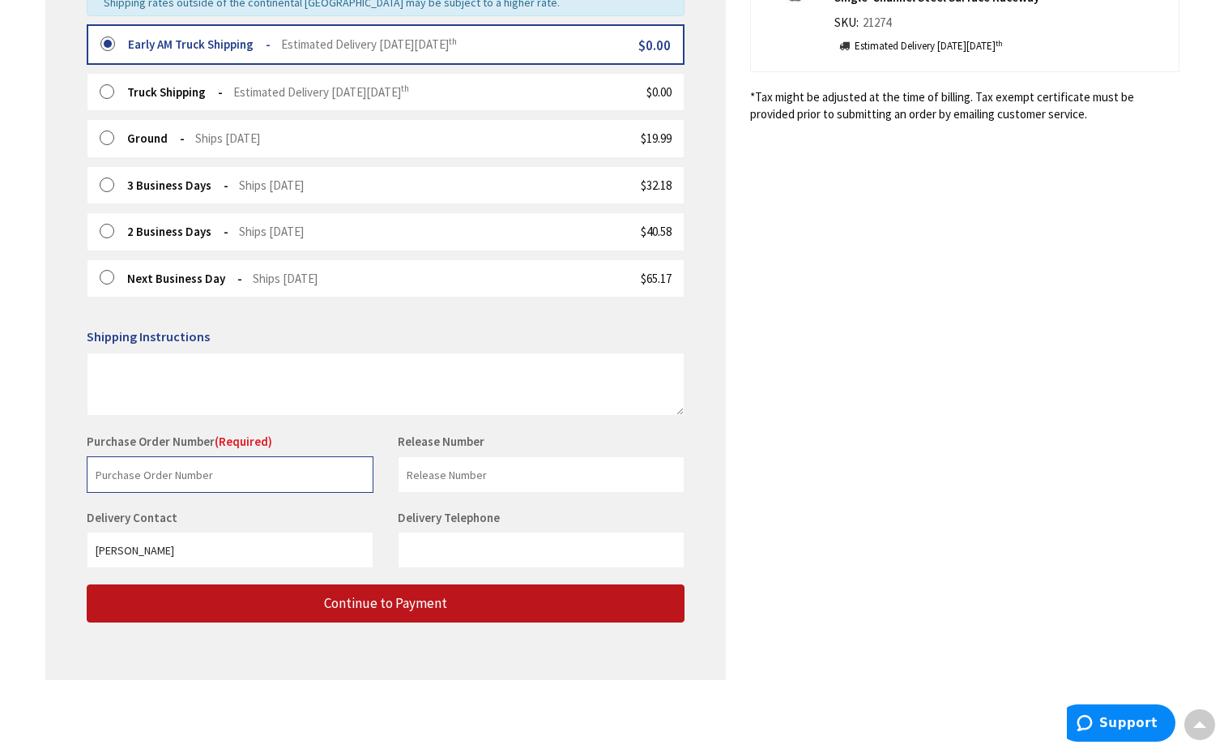
click at [116, 478] on input "text" at bounding box center [230, 474] width 287 height 36
type input "wpc"
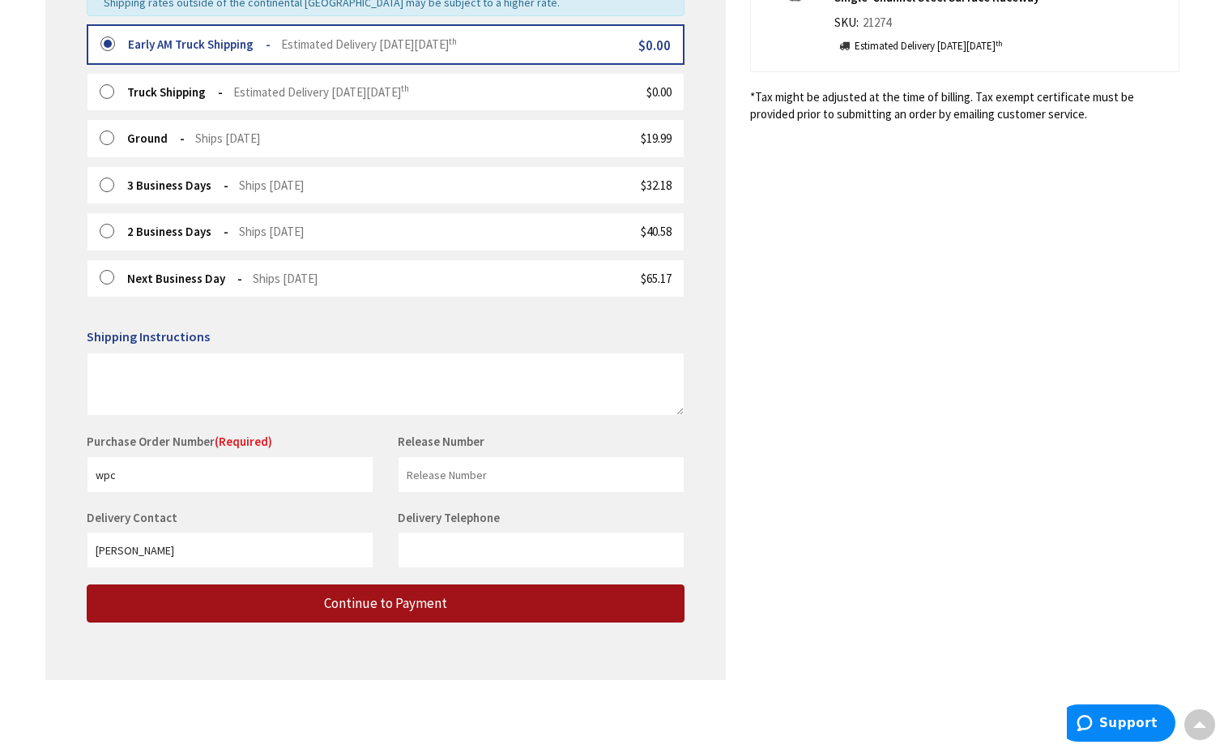
click at [346, 604] on span "Continue to Payment" at bounding box center [385, 603] width 123 height 18
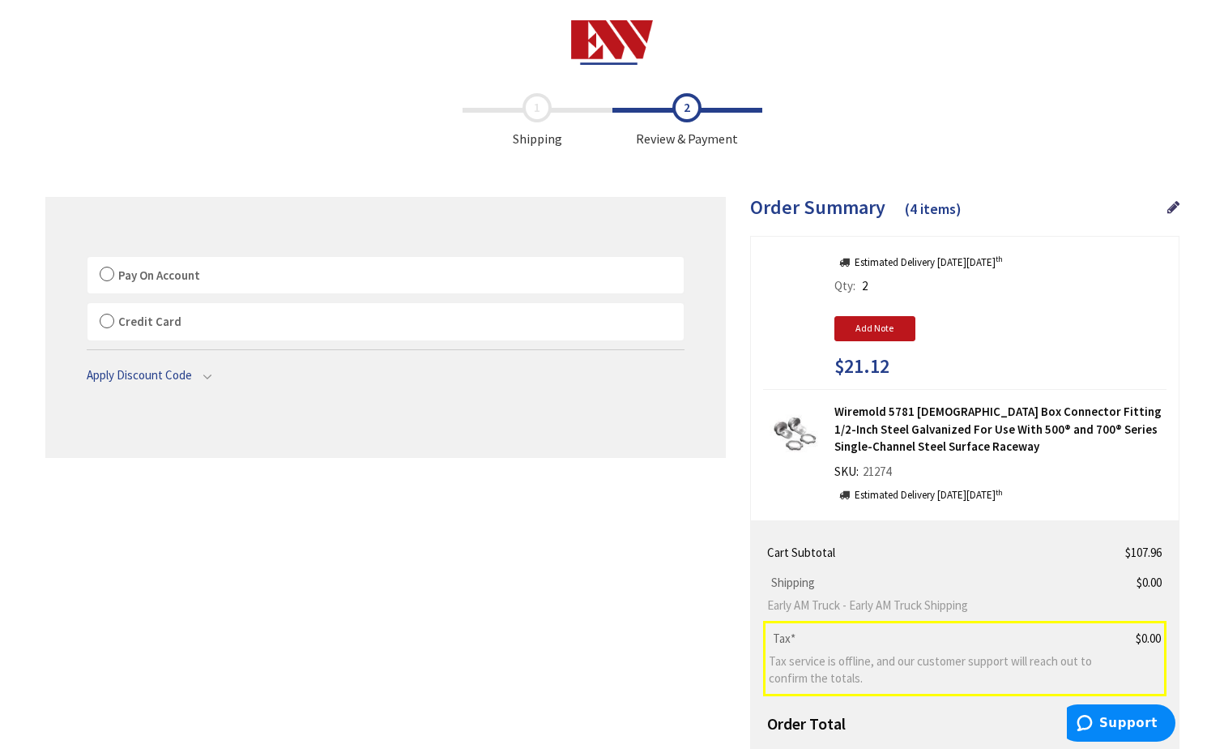
click at [102, 270] on label "Pay On Account" at bounding box center [386, 275] width 596 height 37
click at [88, 260] on input "Pay On Account" at bounding box center [88, 260] width 0 height 0
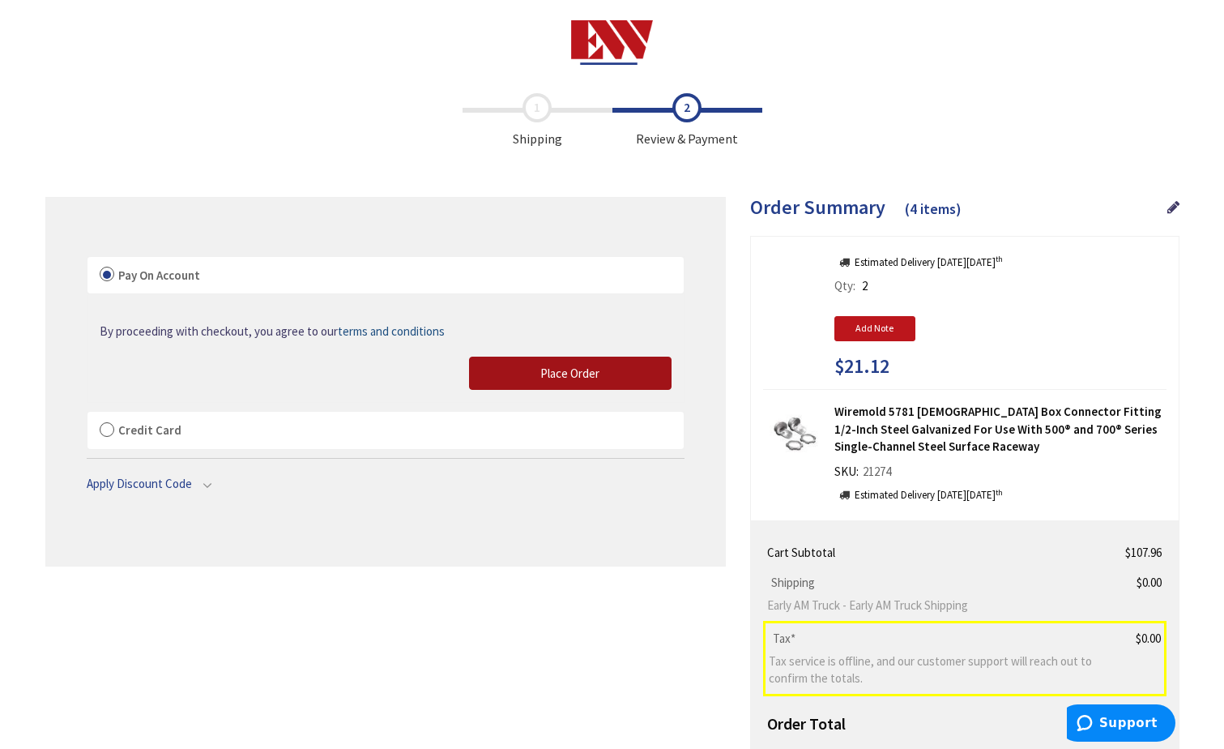
click at [612, 377] on button "Place Order" at bounding box center [570, 374] width 203 height 34
